Goal: Check status: Check status

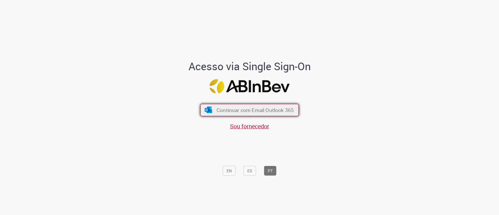
click at [224, 110] on span "Continuar com Email Outlook 365" at bounding box center [254, 109] width 77 height 7
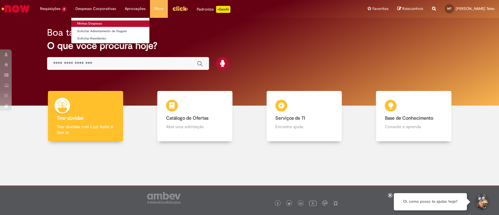
click at [89, 21] on link "Minhas Despesas" at bounding box center [110, 23] width 78 height 6
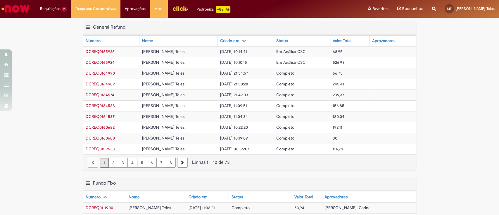
click at [236, 60] on span "[DATE] 10:10:15" at bounding box center [233, 62] width 27 height 5
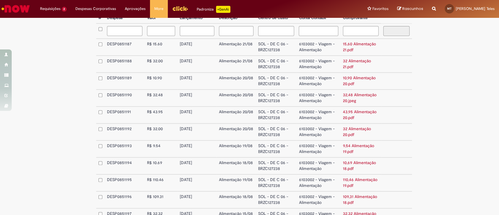
scroll to position [77, 0]
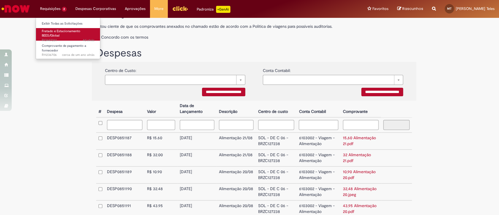
click at [65, 29] on span "Fretado e Estacionamento BEES/Global" at bounding box center [61, 33] width 39 height 9
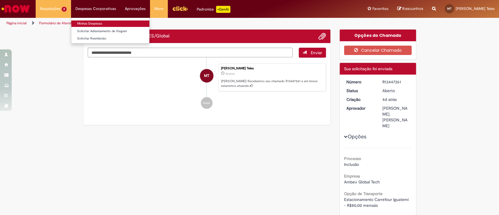
click at [97, 22] on link "Minhas Despesas" at bounding box center [110, 23] width 78 height 6
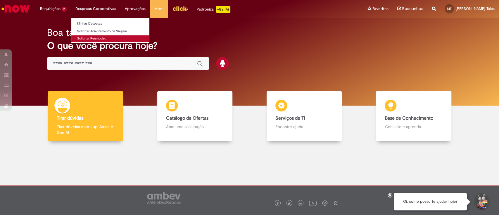
click at [91, 37] on link "Solicitar Reembolso" at bounding box center [110, 38] width 78 height 6
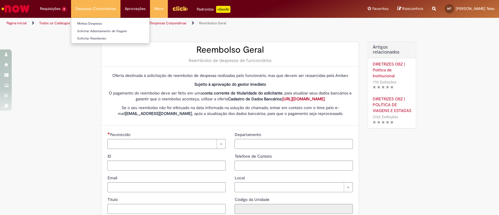
type input "********"
type input "**********"
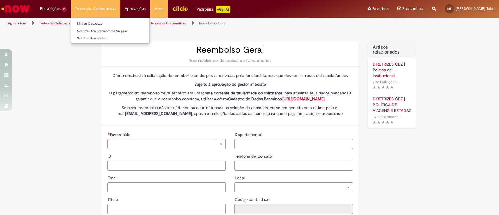
type input "****"
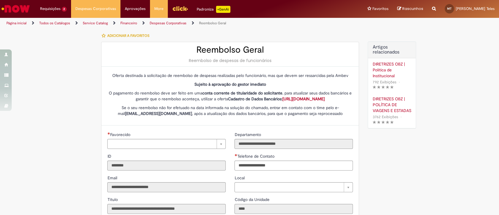
type input "**********"
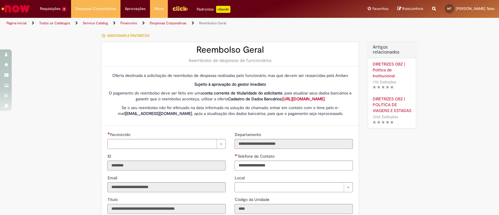
type input "**********"
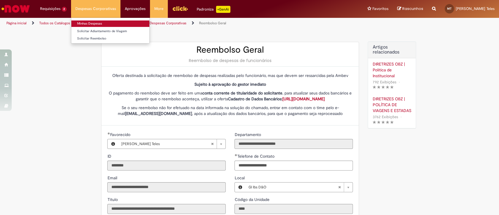
click at [91, 21] on link "Minhas Despesas" at bounding box center [110, 23] width 78 height 6
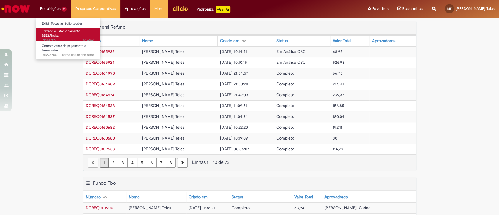
click at [56, 32] on span "Fretado e Estacionamento BEES/Global" at bounding box center [61, 33] width 39 height 9
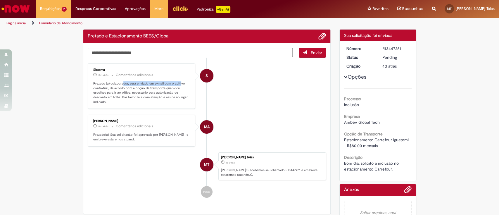
drag, startPoint x: 119, startPoint y: 83, endPoint x: 175, endPoint y: 84, distance: 56.1
click at [175, 84] on p "Prezado (a) colaborador, será enviado um e-mail com o aditivo contratual, de ac…" at bounding box center [141, 92] width 97 height 23
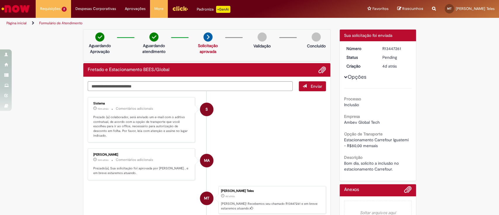
click at [182, 93] on ul "S Sistema 15m atrás 15 minutos atrás Comentários adicionais Prezado (a) colabor…" at bounding box center [207, 164] width 238 height 146
drag, startPoint x: 112, startPoint y: 120, endPoint x: 161, endPoint y: 122, distance: 49.7
click at [161, 122] on p "Prezado (a) colaborador, será enviado um e-mail com o aditivo contratual, de ac…" at bounding box center [141, 126] width 97 height 23
click at [178, 117] on p "Prezado (a) colaborador, será enviado um e-mail com o aditivo contratual, de ac…" at bounding box center [141, 126] width 97 height 23
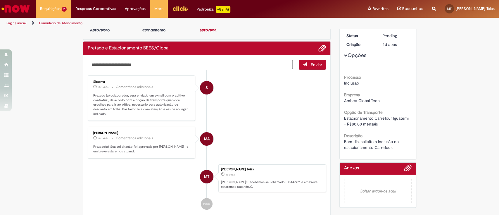
scroll to position [39, 0]
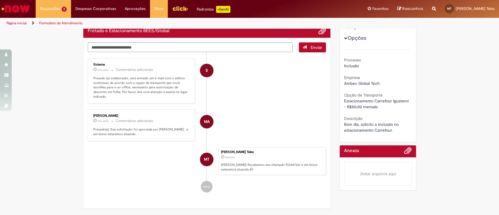
drag, startPoint x: 116, startPoint y: 108, endPoint x: 89, endPoint y: 110, distance: 27.2
click at [89, 111] on div "Michael Almeida 17m atrás 17 minutos atrás Comentários adicionais Prezado(a), S…" at bounding box center [141, 125] width 104 height 28
copy div "Michael Almeida"
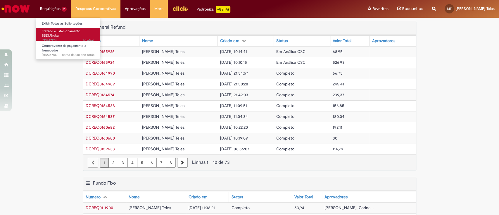
click at [51, 32] on span "Fretado e Estacionamento BEES/Global" at bounding box center [61, 33] width 39 height 9
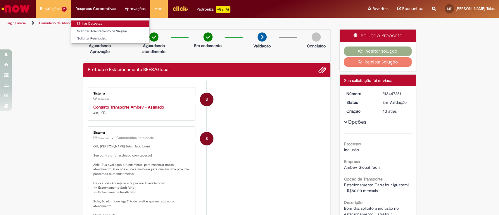
click at [93, 22] on link "Minhas Despesas" at bounding box center [110, 23] width 78 height 6
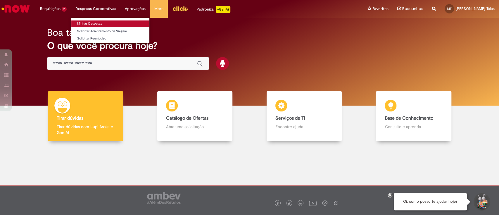
click at [96, 22] on link "Minhas Despesas" at bounding box center [110, 23] width 78 height 6
